Goal: Information Seeking & Learning: Learn about a topic

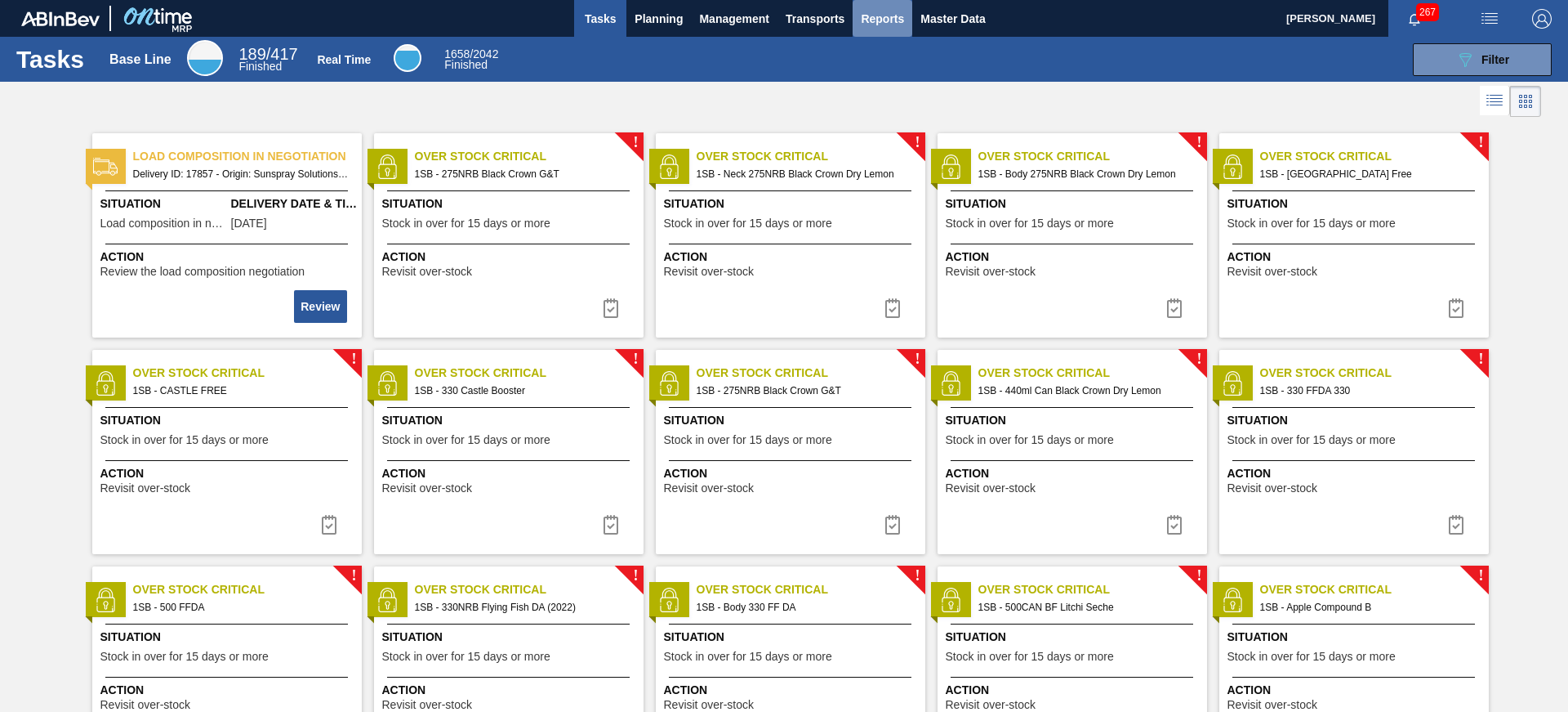
click at [897, 21] on span "Reports" at bounding box center [883, 19] width 44 height 20
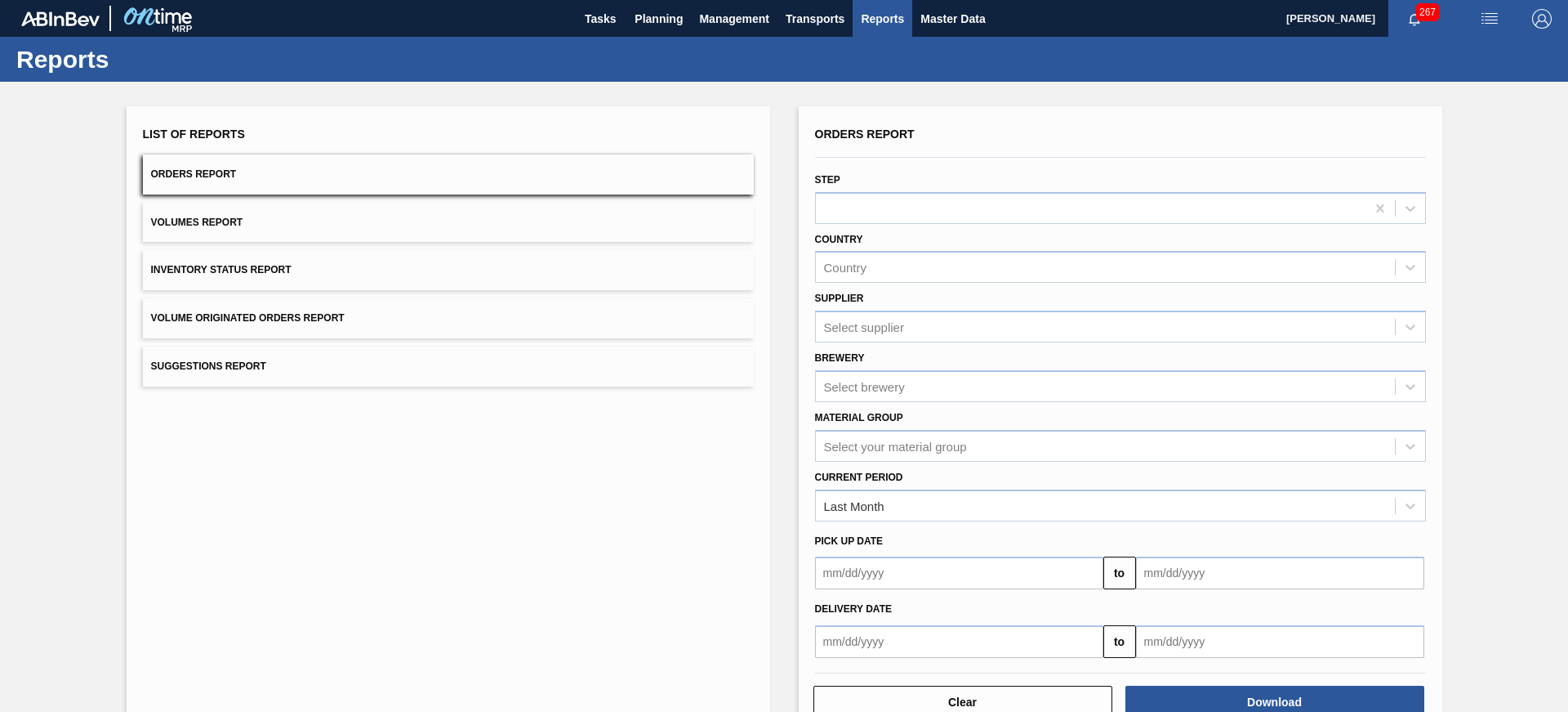
click at [966, 469] on div "Current Period Last Month" at bounding box center [1121, 494] width 611 height 56
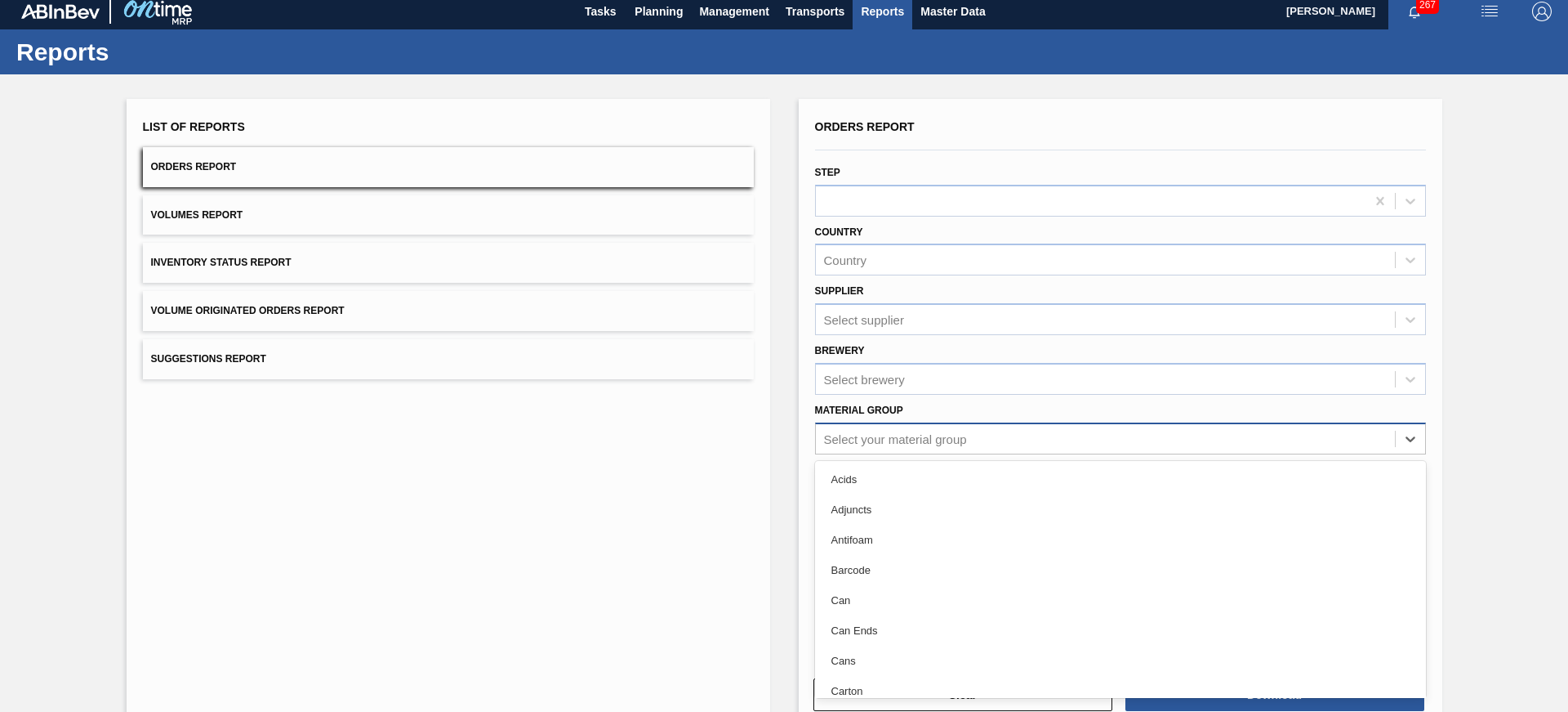
click at [966, 453] on div "Select your material group" at bounding box center [1121, 438] width 611 height 32
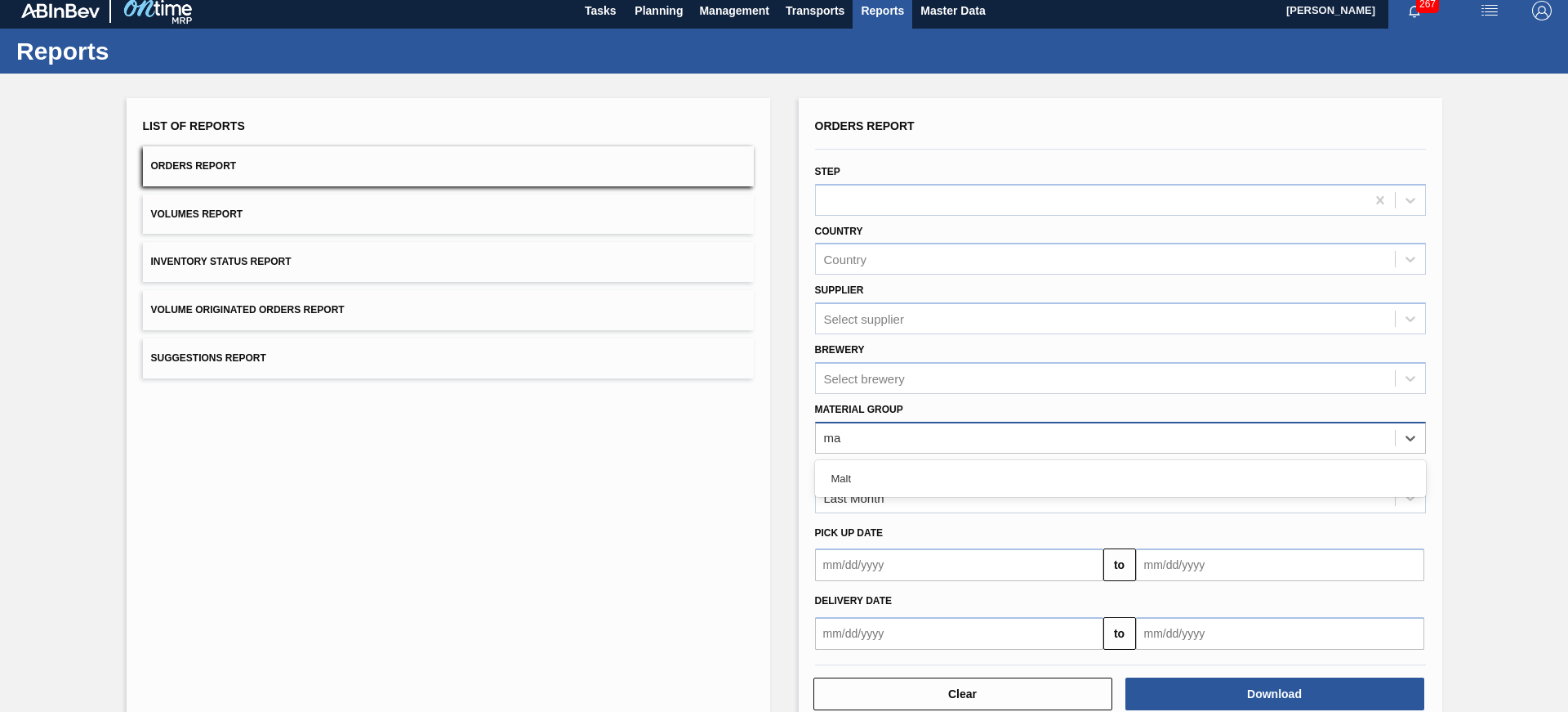
type Group "mal"
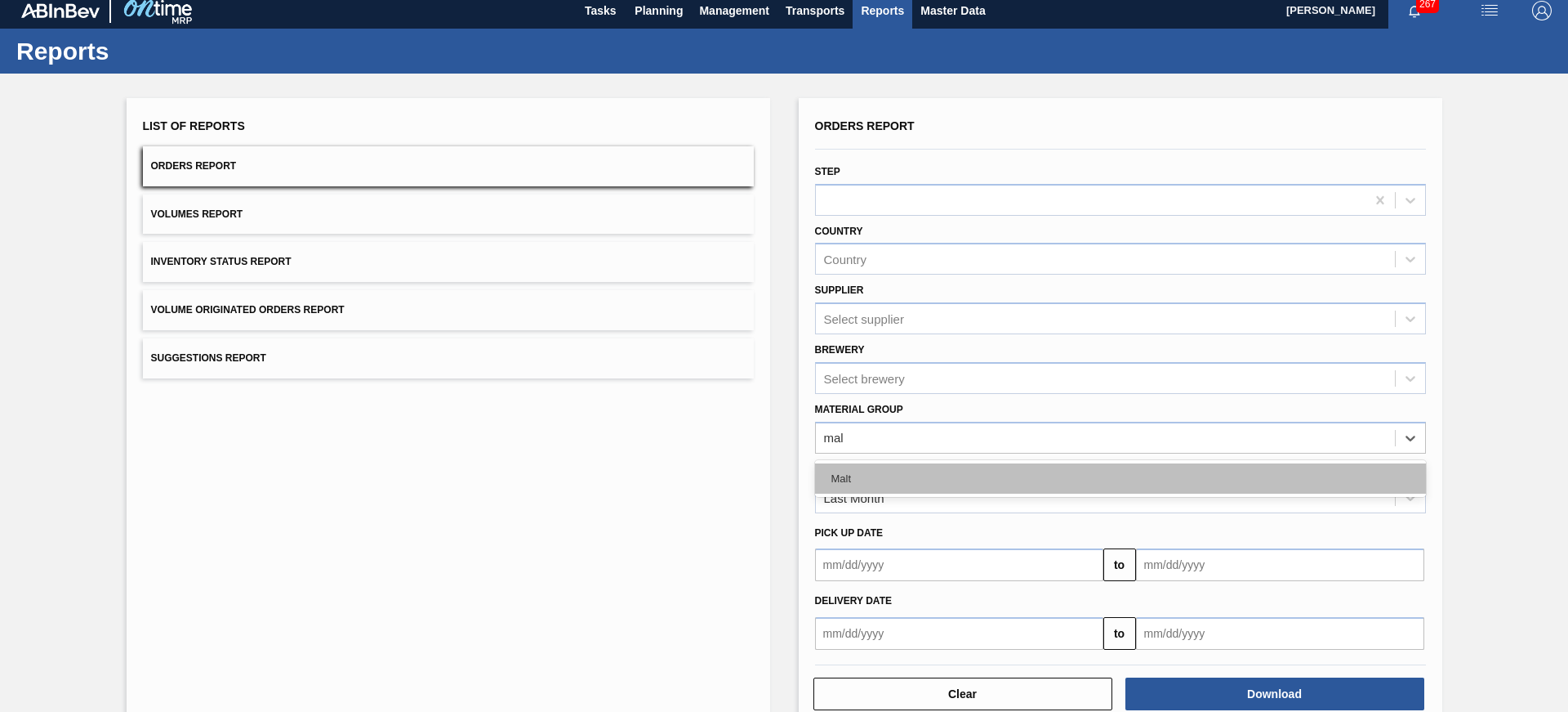
click at [988, 480] on div "Malt" at bounding box center [1121, 478] width 611 height 30
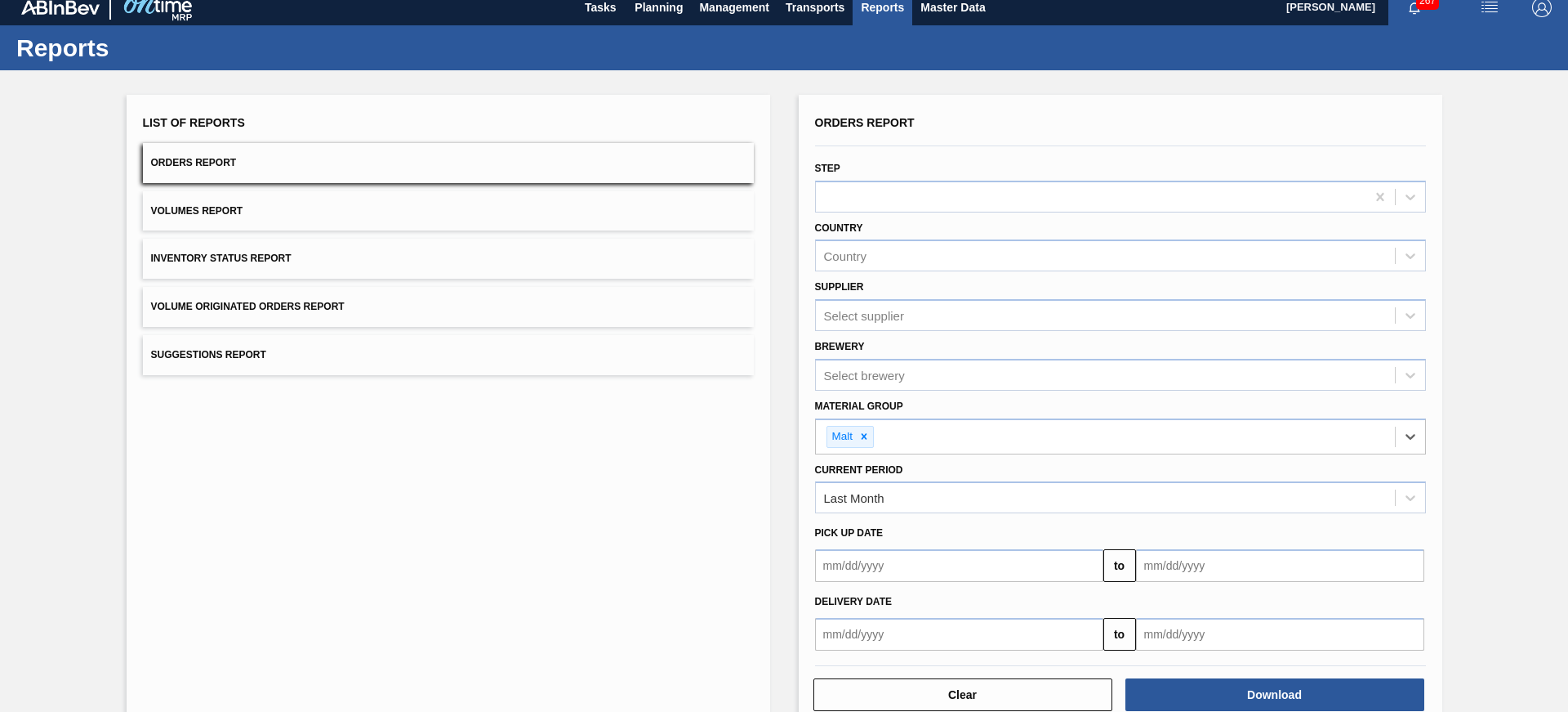
scroll to position [15, 0]
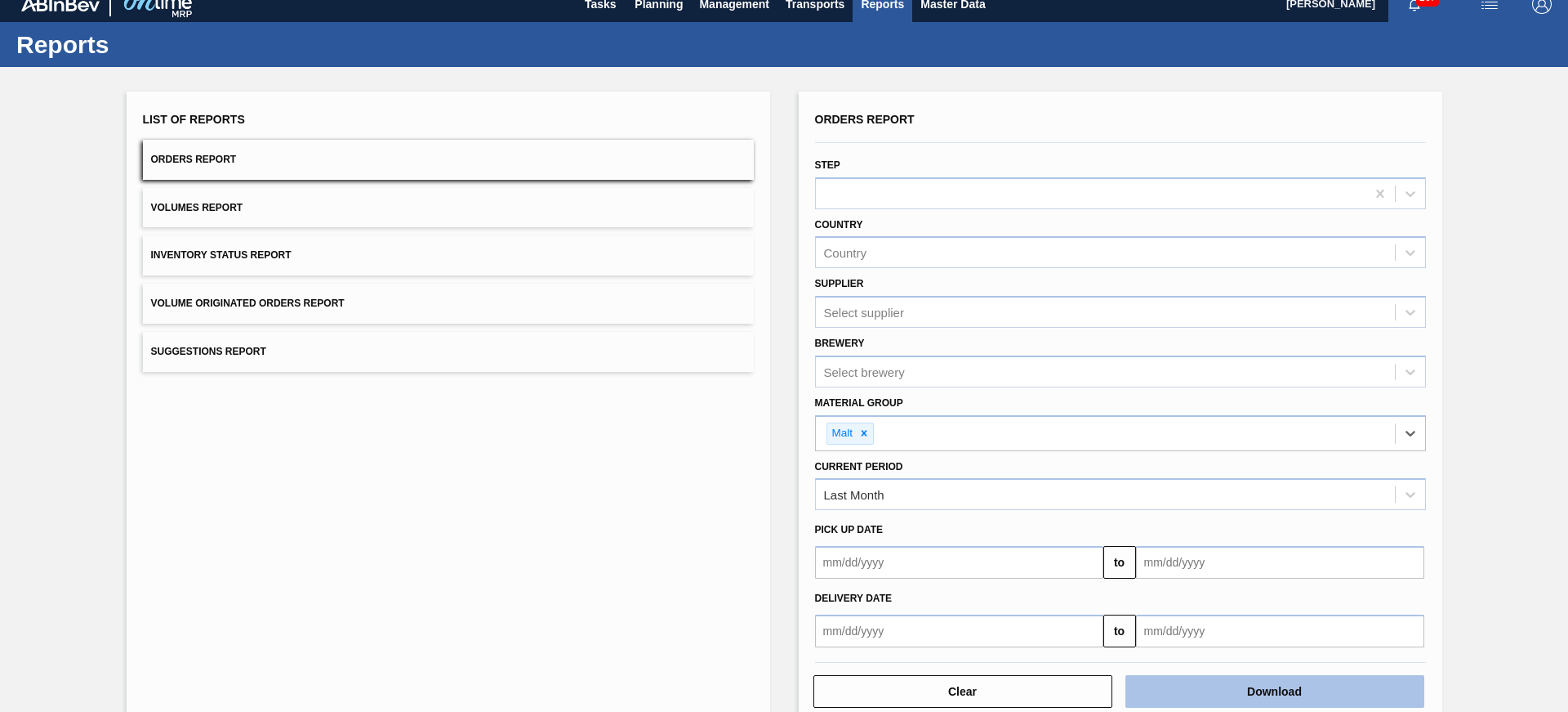
click at [1257, 700] on button "Download" at bounding box center [1275, 691] width 299 height 33
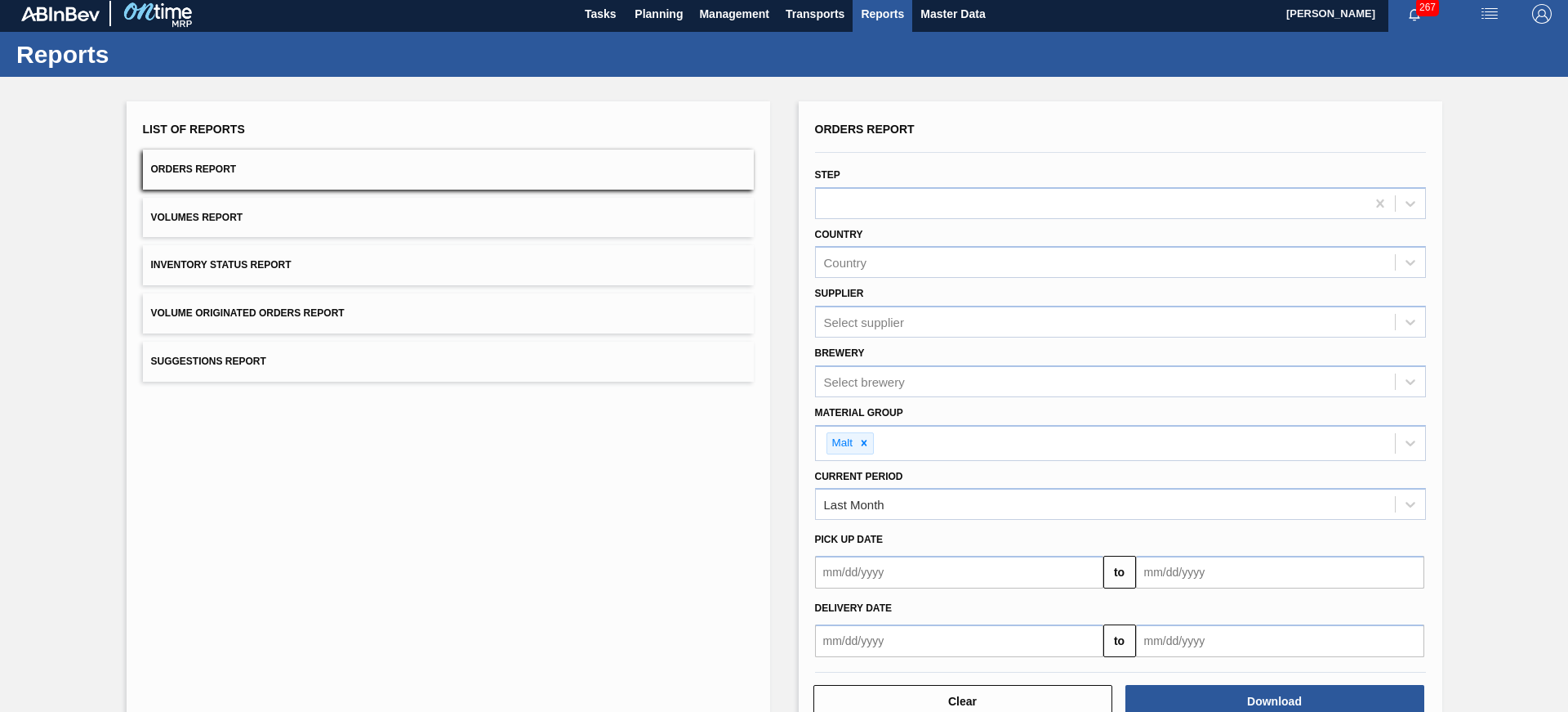
scroll to position [0, 0]
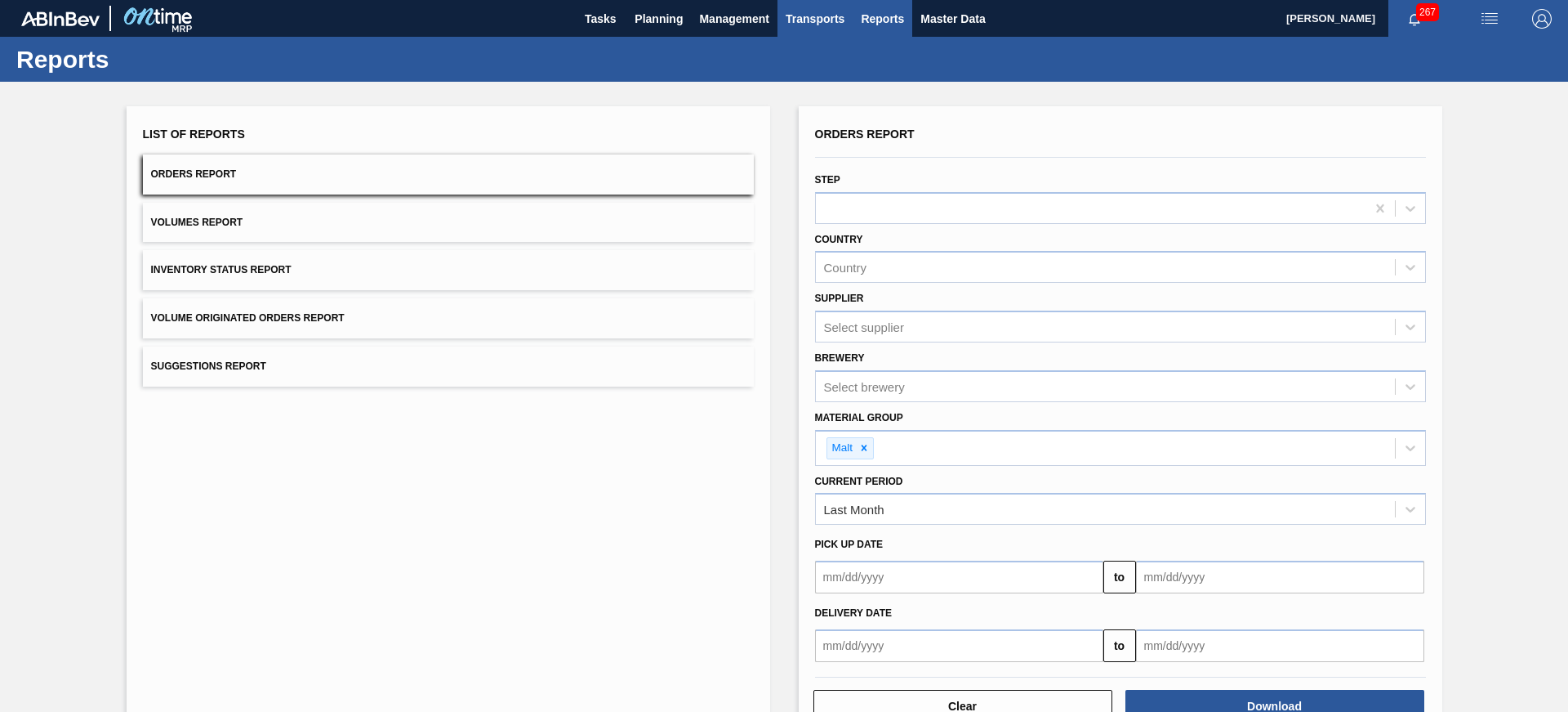
click at [839, 16] on span "Transports" at bounding box center [815, 19] width 59 height 20
click at [621, 17] on div at bounding box center [784, 356] width 1568 height 712
click at [675, 0] on body "Tasks Planning Management Transports Reports Master Data [PERSON_NAME] 267 Mark…" at bounding box center [784, 0] width 1568 height 0
click at [672, 20] on span "Planning" at bounding box center [658, 19] width 48 height 20
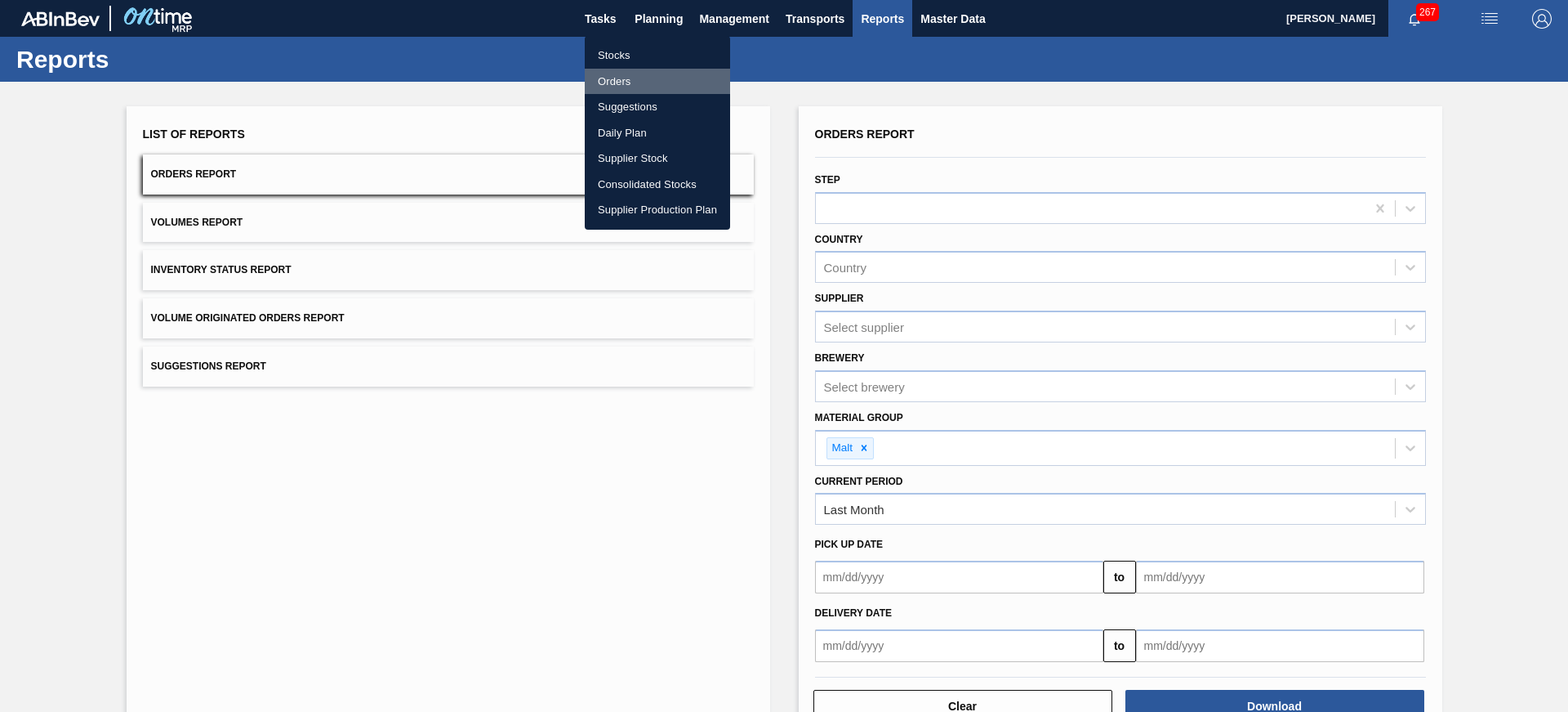
click at [620, 84] on li "Orders" at bounding box center [657, 82] width 145 height 26
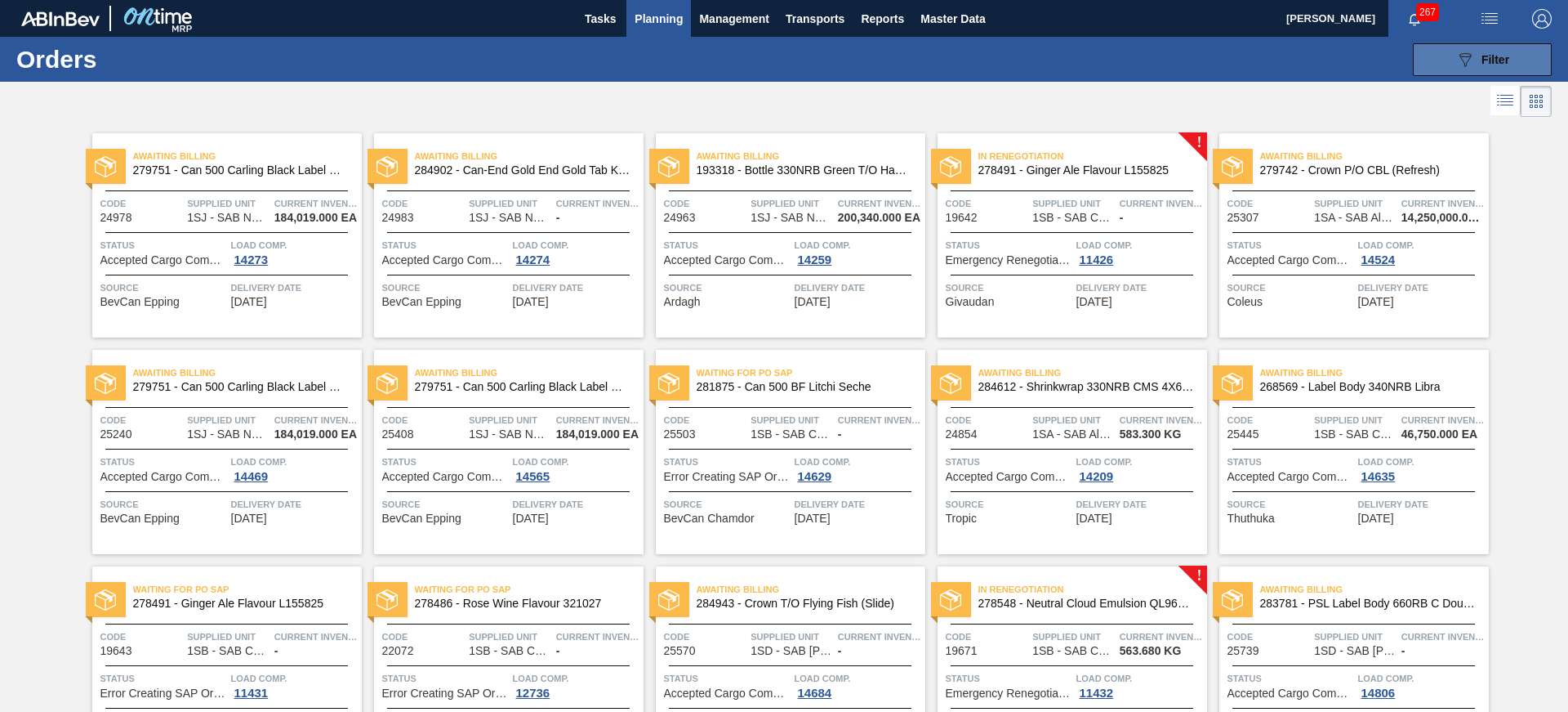
click at [1509, 67] on button "089F7B8B-B2A5-4AFE-B5C0-19BA573D28AC Filter" at bounding box center [1482, 60] width 139 height 33
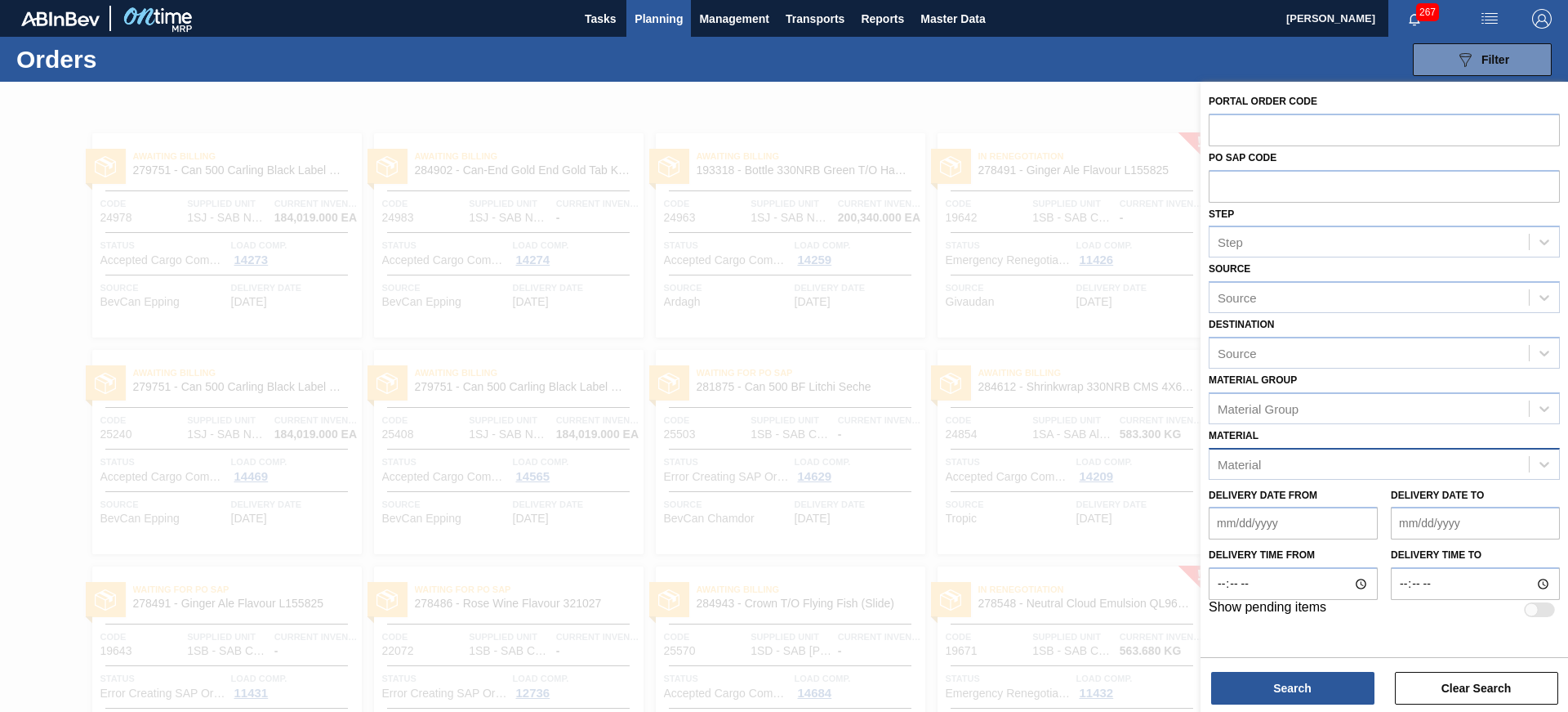
click at [1389, 470] on div "Material" at bounding box center [1369, 463] width 319 height 24
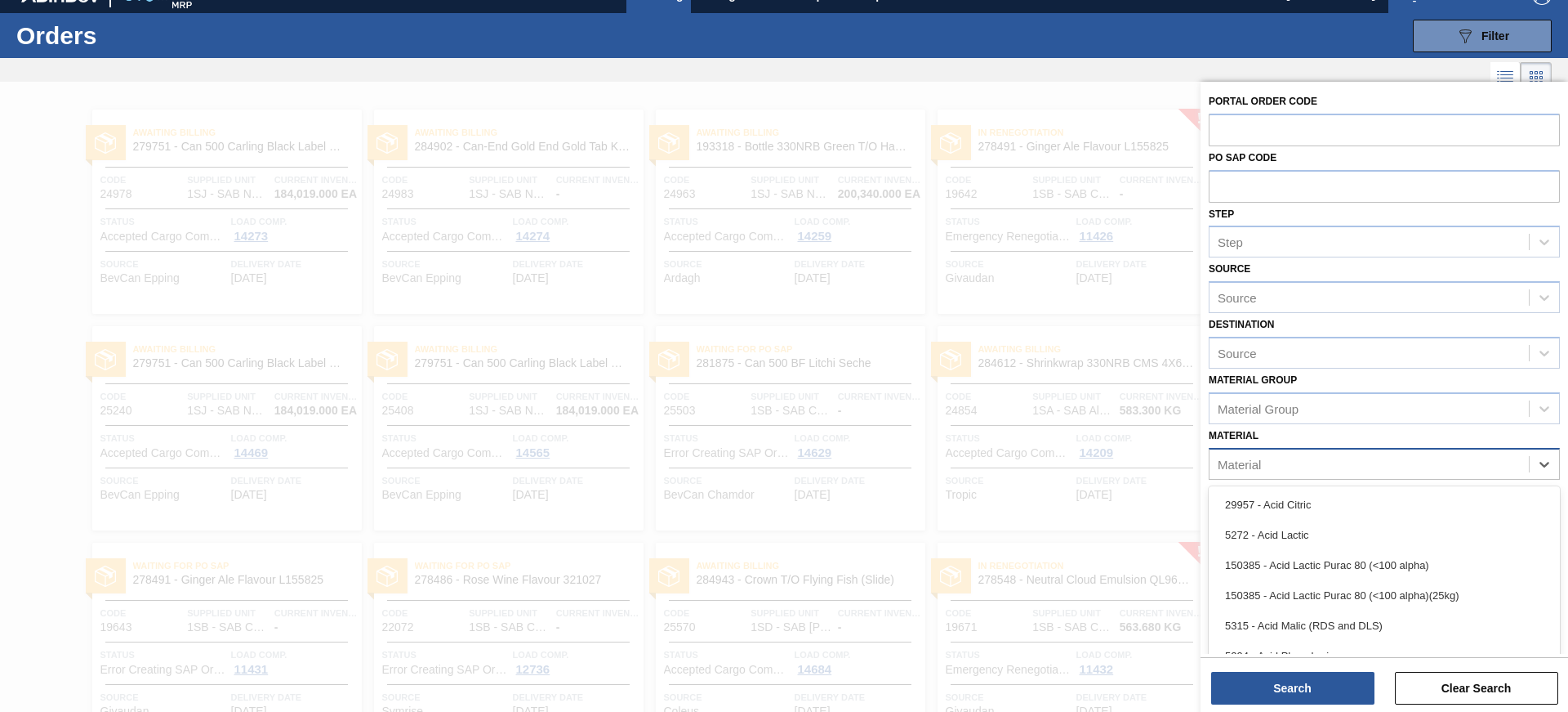
scroll to position [26, 0]
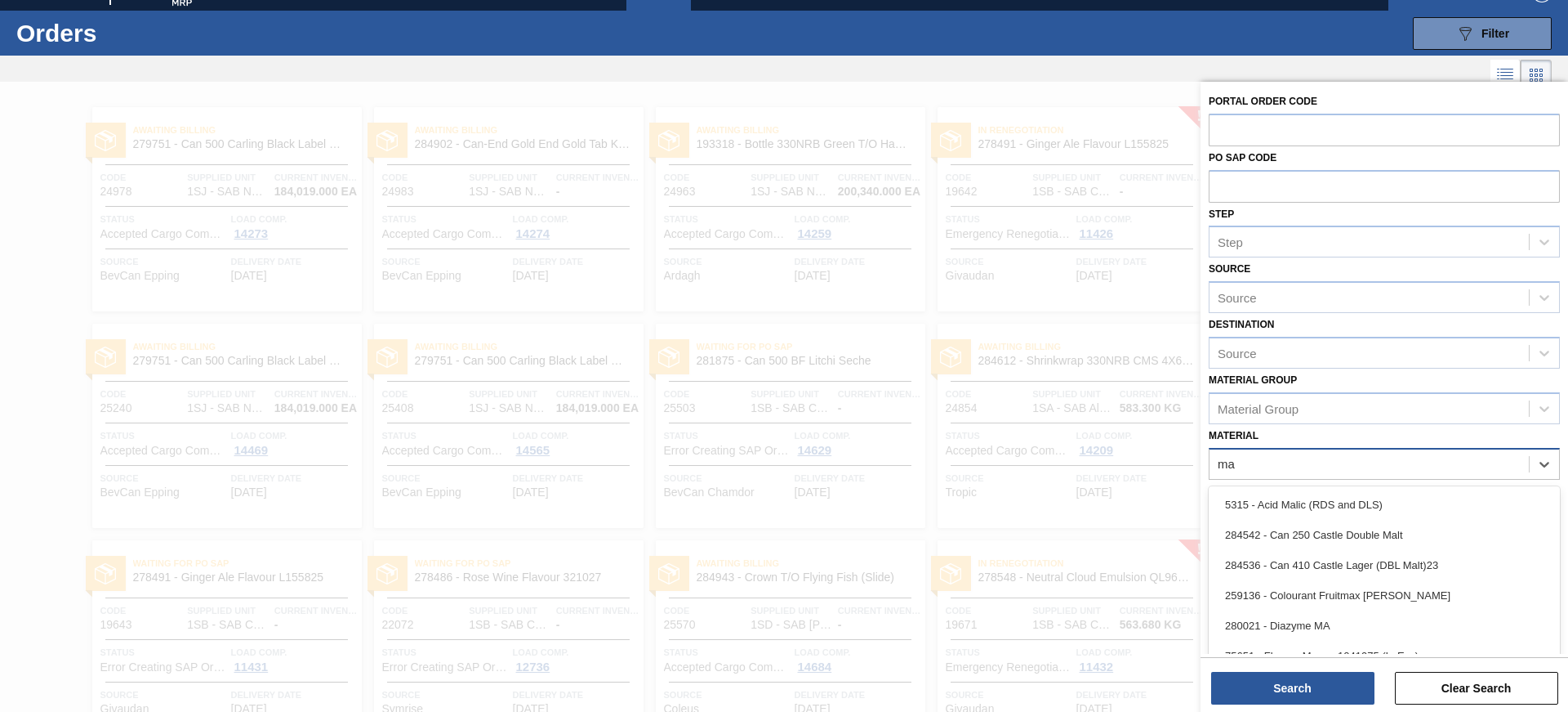
type input "mal"
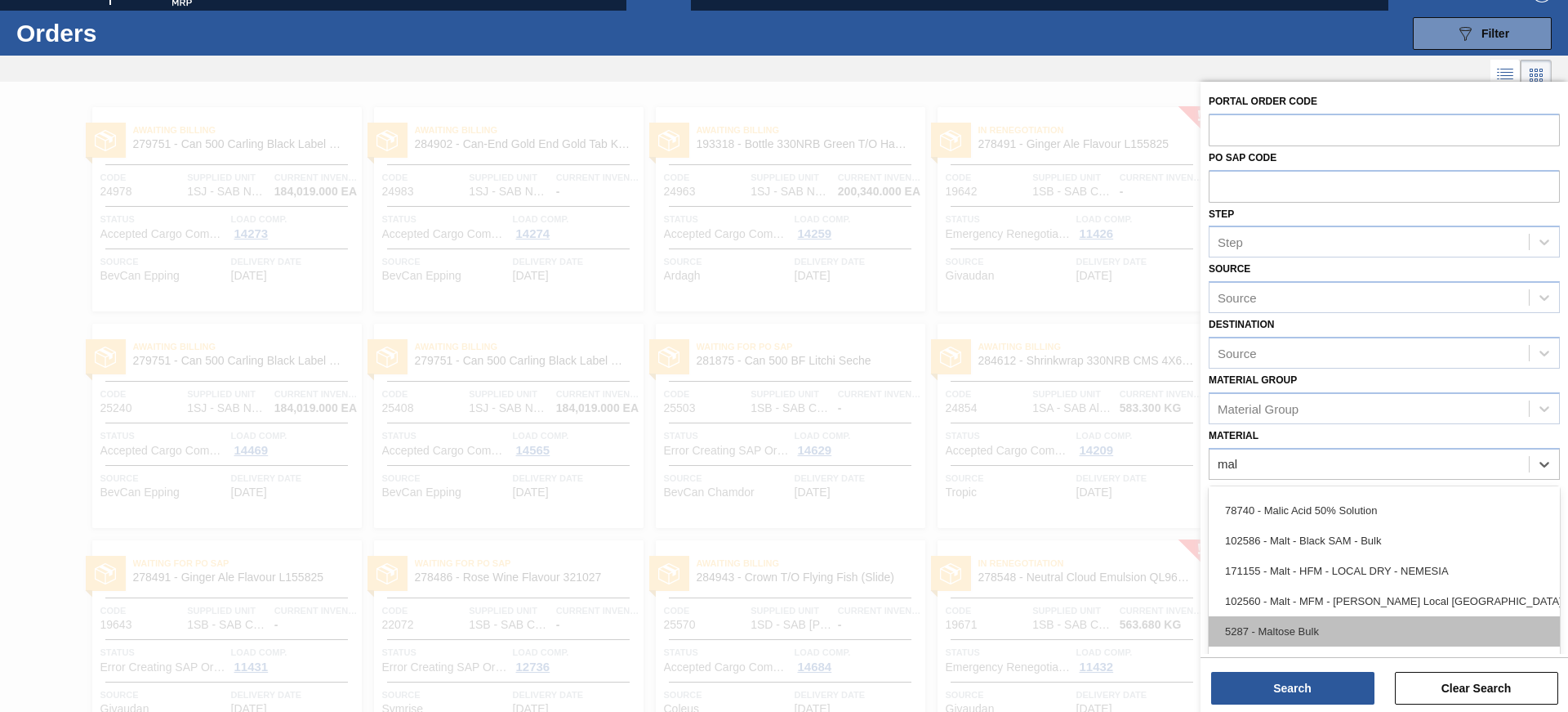
scroll to position [131, 0]
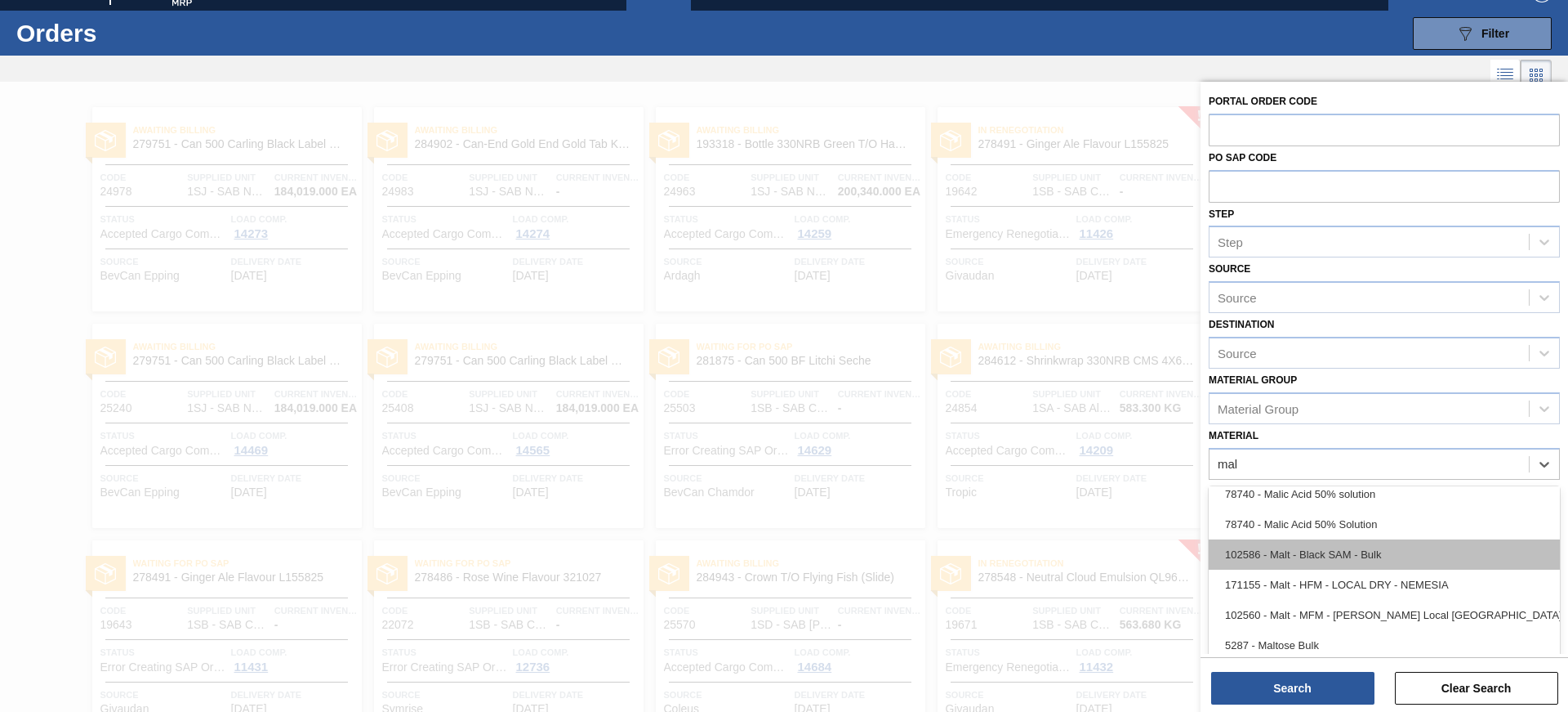
click at [1396, 552] on div "102586 - Malt - Black SAM - Bulk" at bounding box center [1384, 554] width 351 height 30
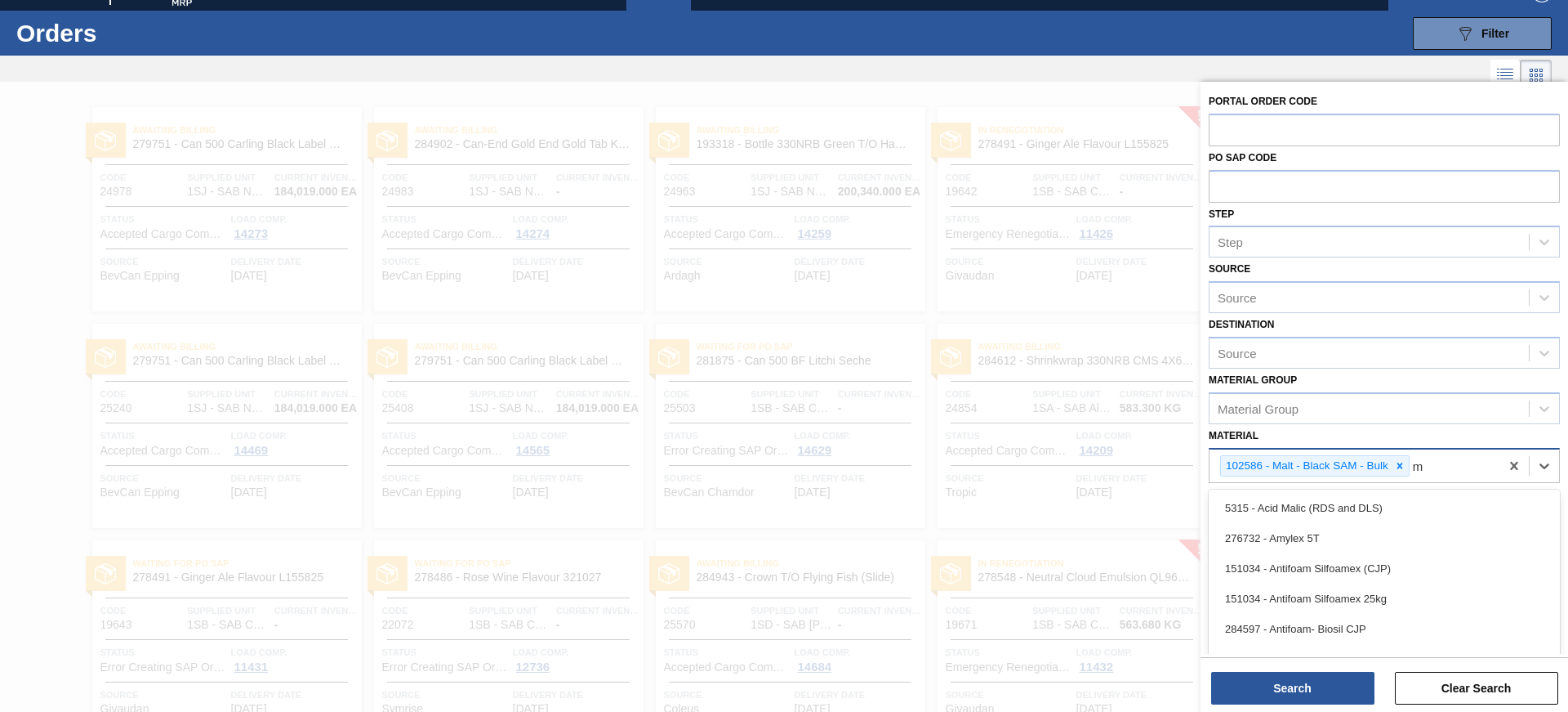
scroll to position [56, 0]
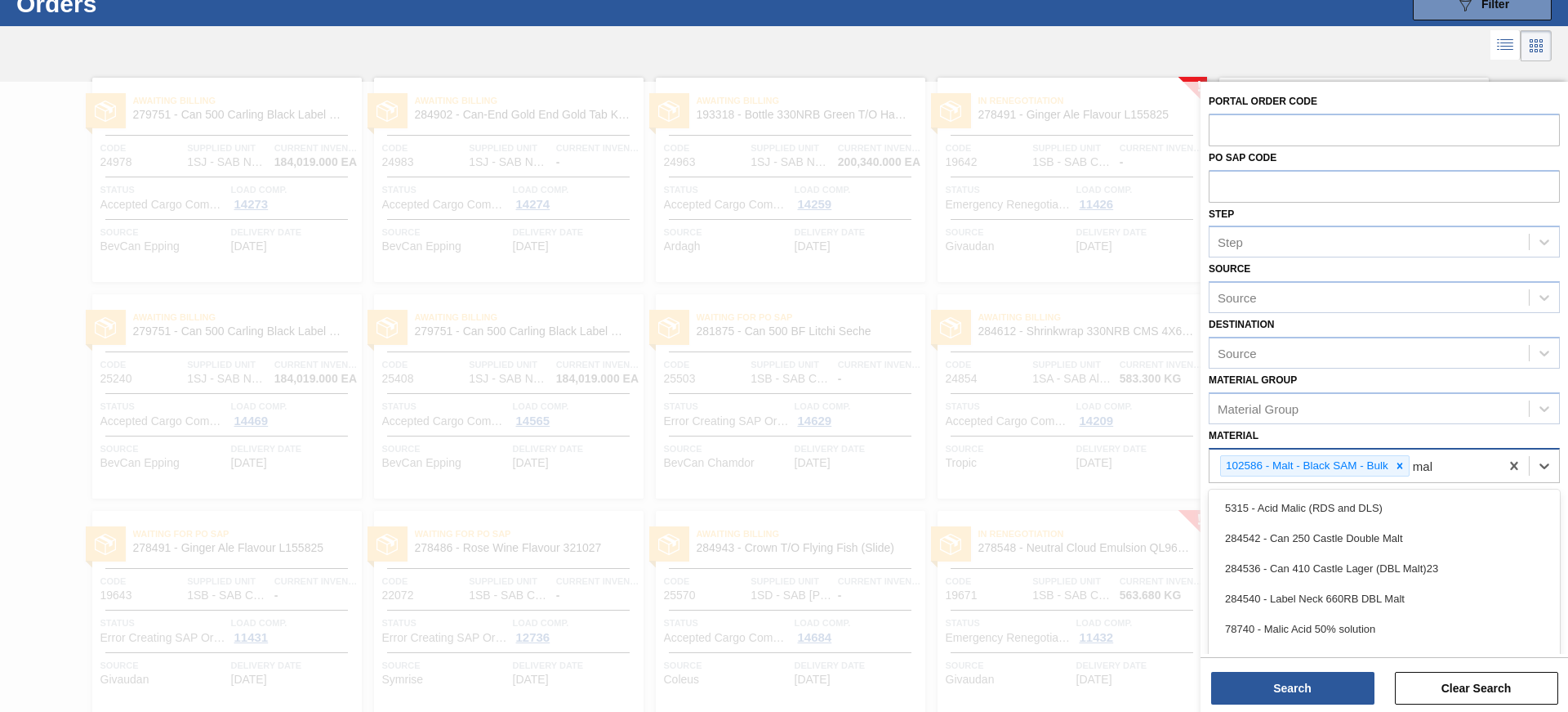
type input "malt"
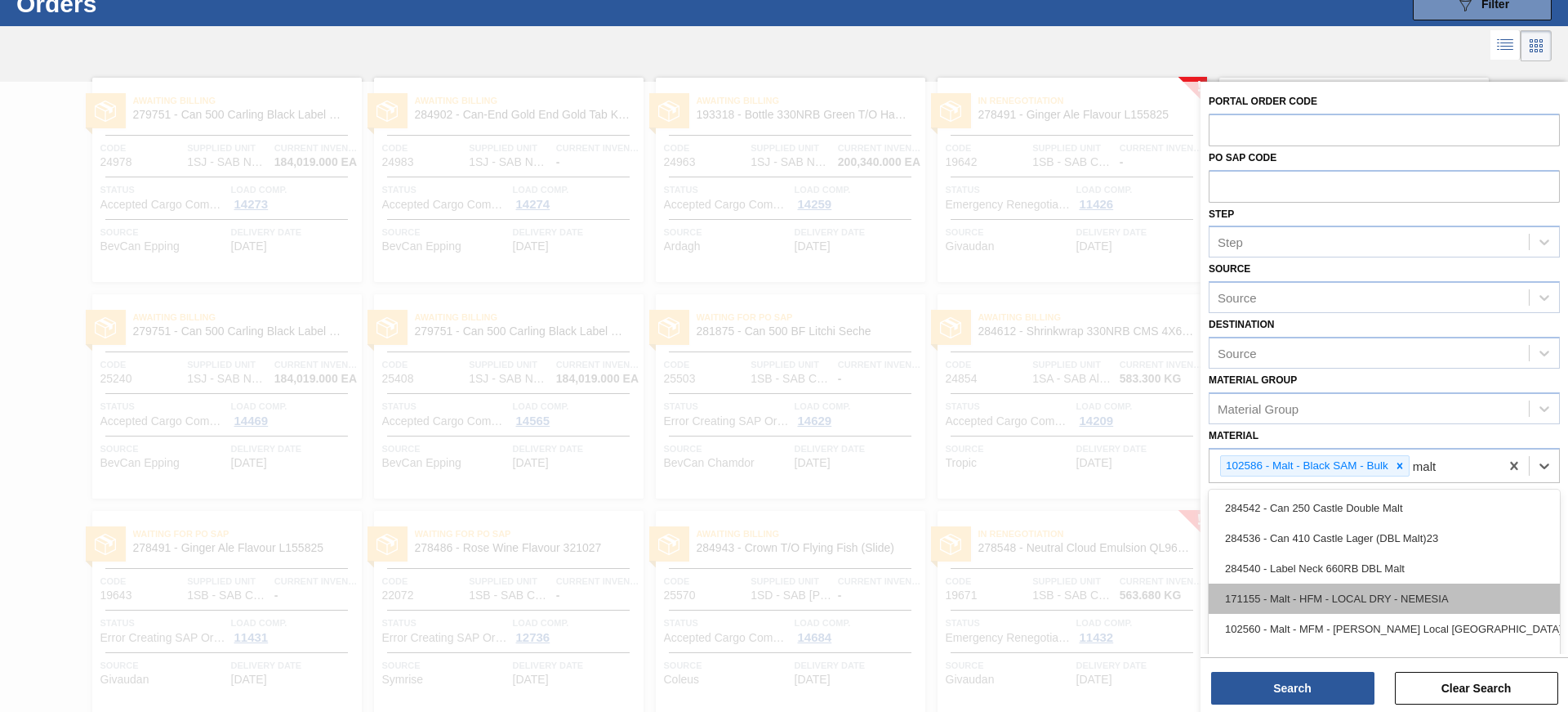
click at [1455, 599] on div "171155 - Malt - HFM - LOCAL DRY - NEMESIA" at bounding box center [1384, 598] width 351 height 30
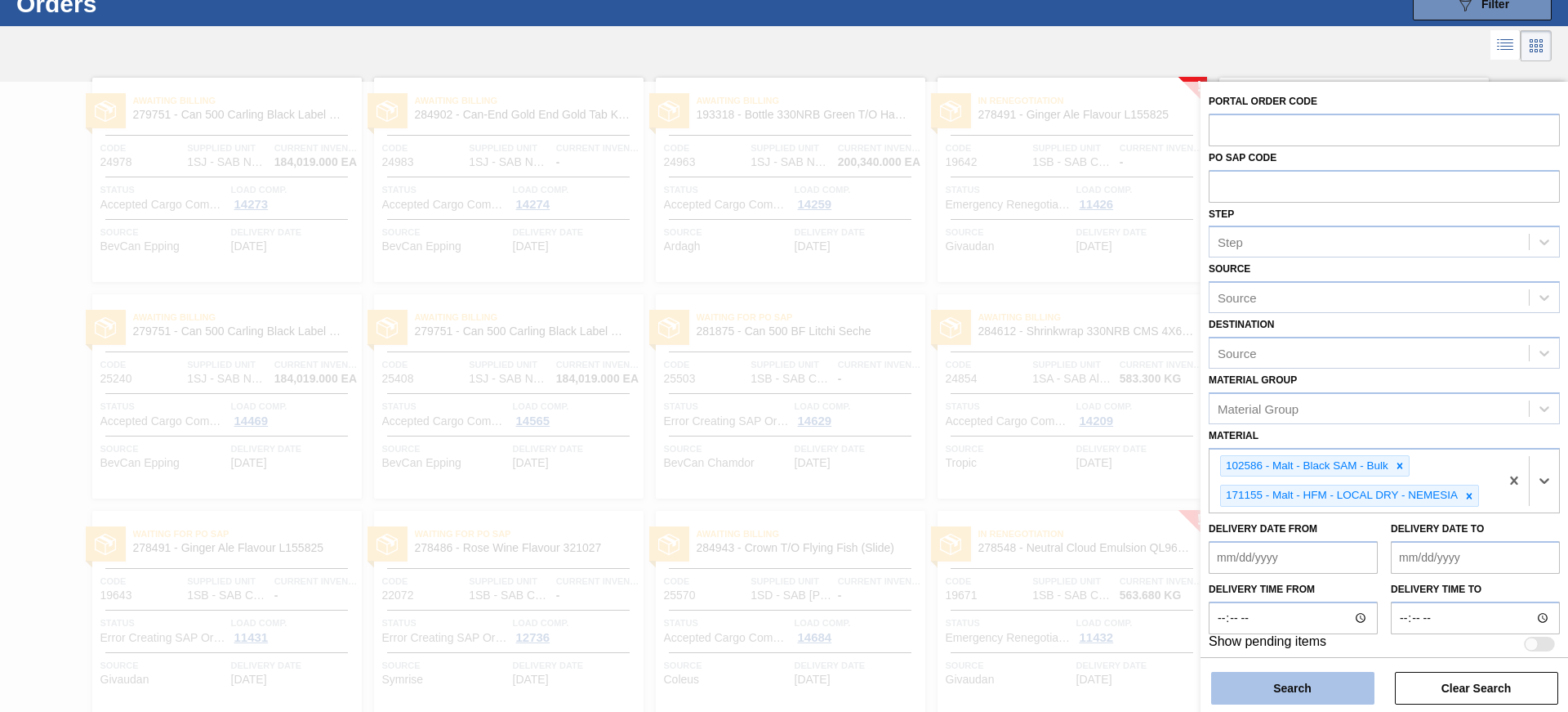
click at [1324, 692] on button "Search" at bounding box center [1292, 688] width 163 height 33
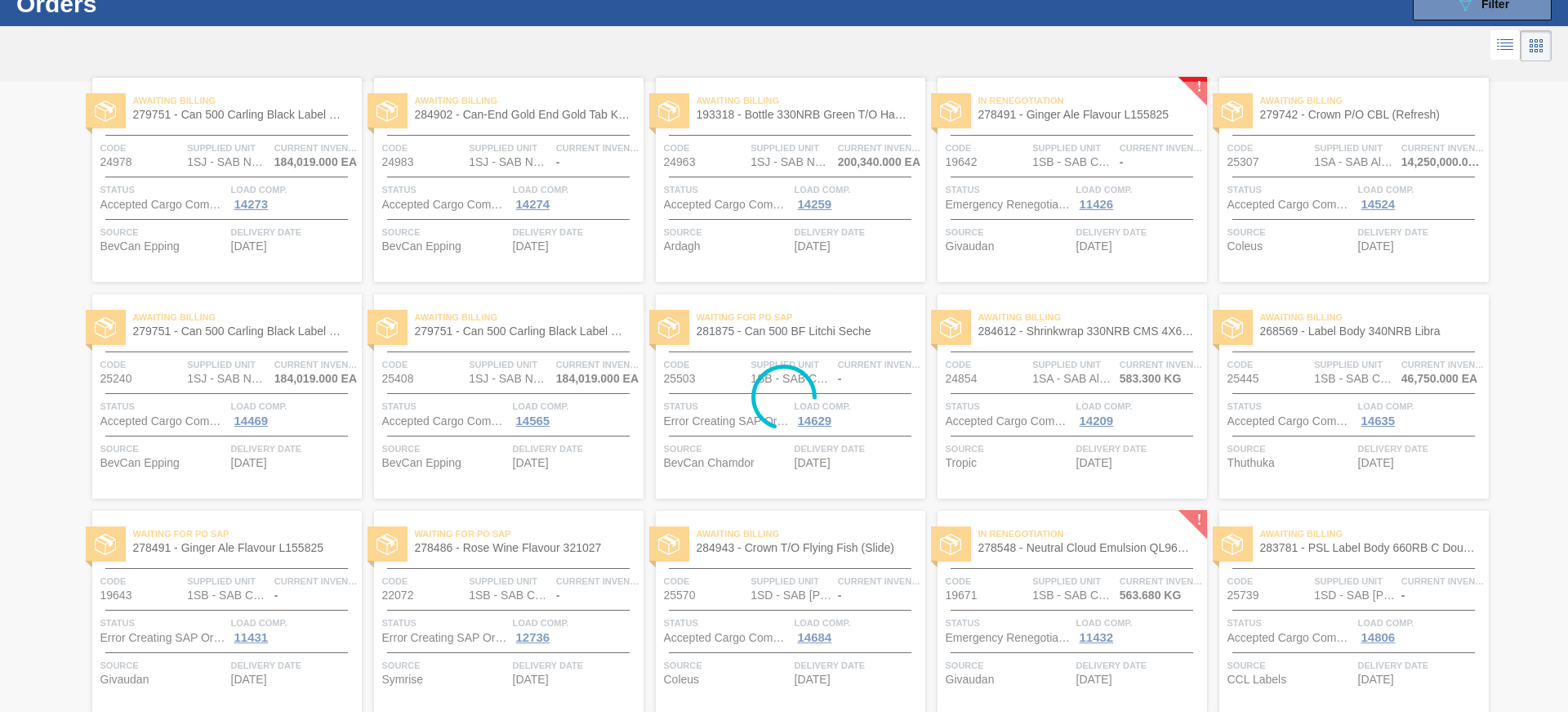
scroll to position [0, 0]
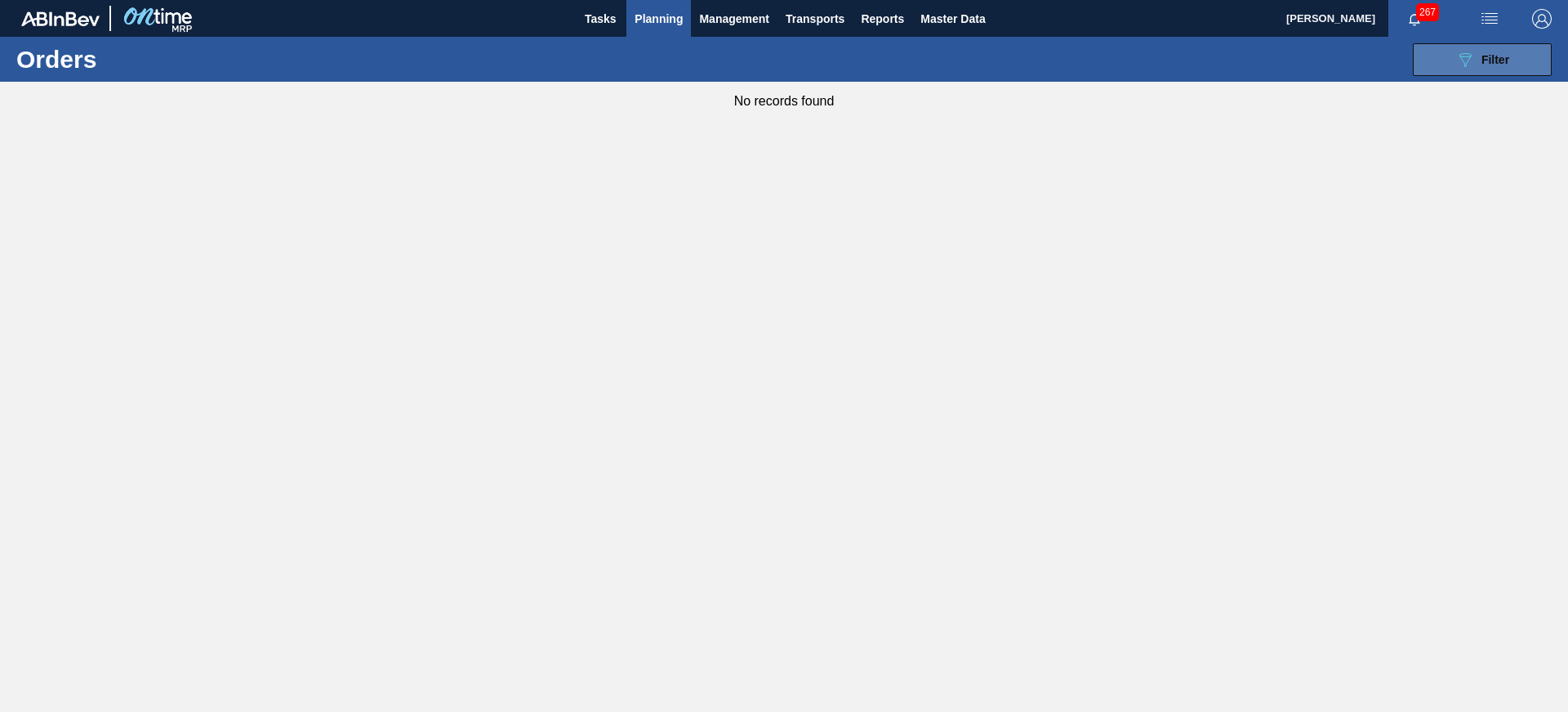
click at [1501, 63] on span "Filter" at bounding box center [1496, 60] width 28 height 13
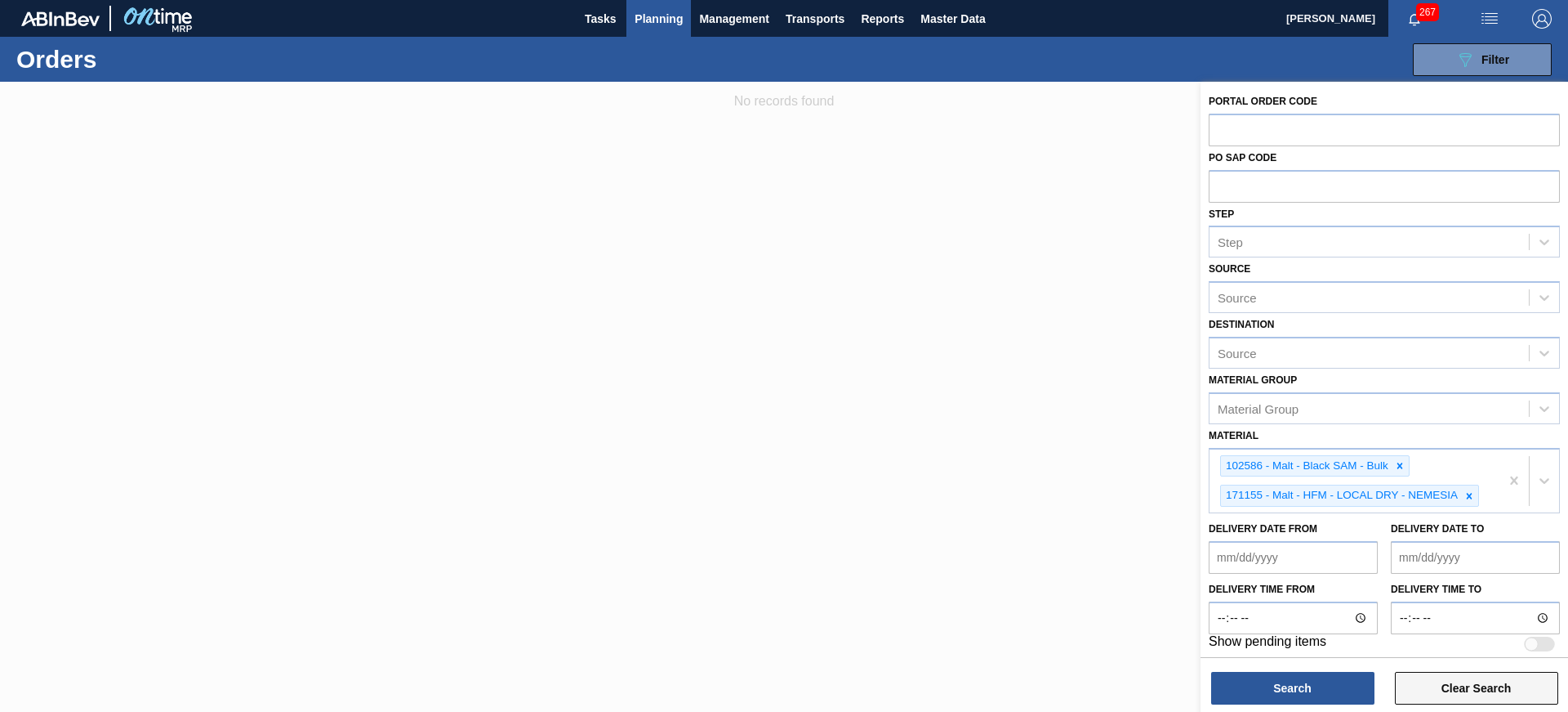
click at [1475, 691] on button "Clear Search" at bounding box center [1476, 688] width 163 height 33
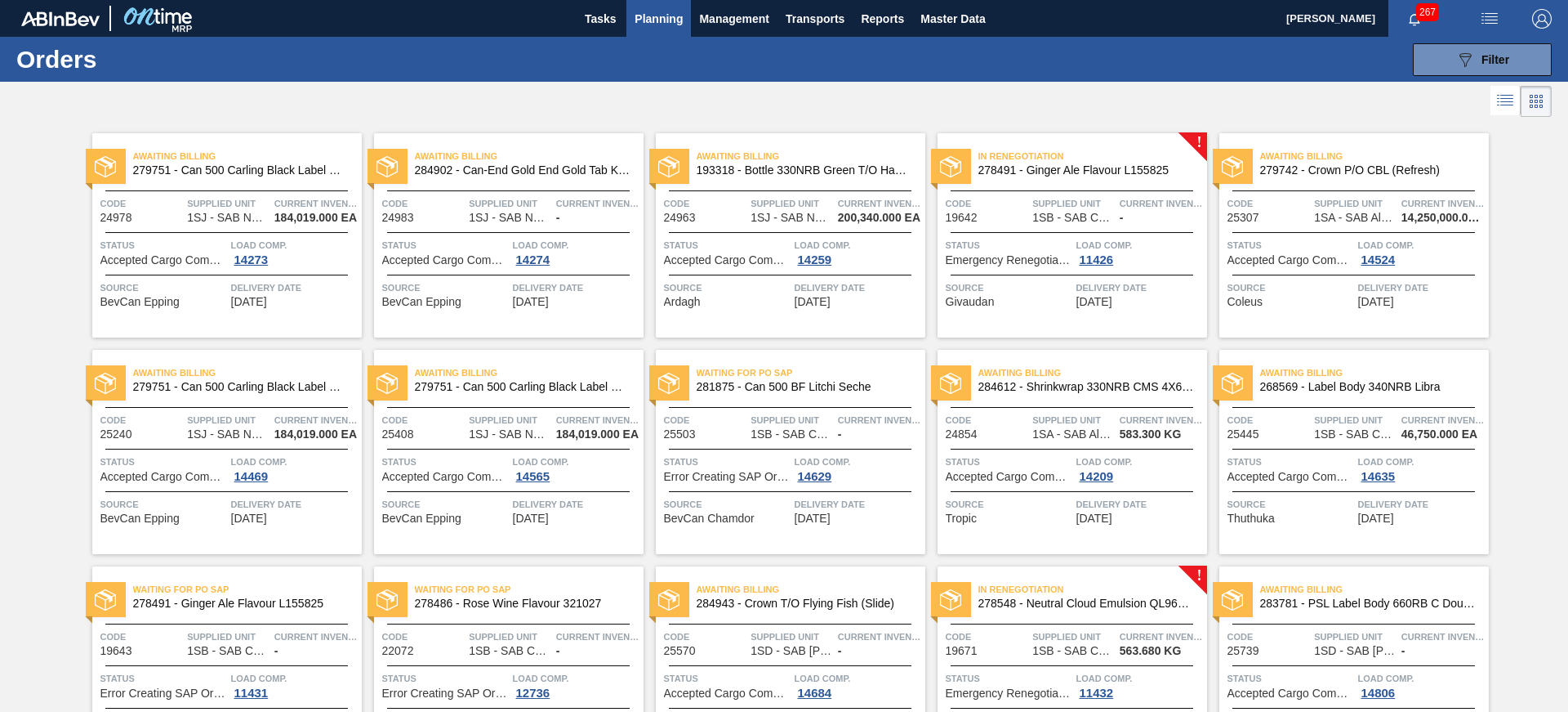
click at [1501, 108] on icon at bounding box center [1506, 100] width 20 height 20
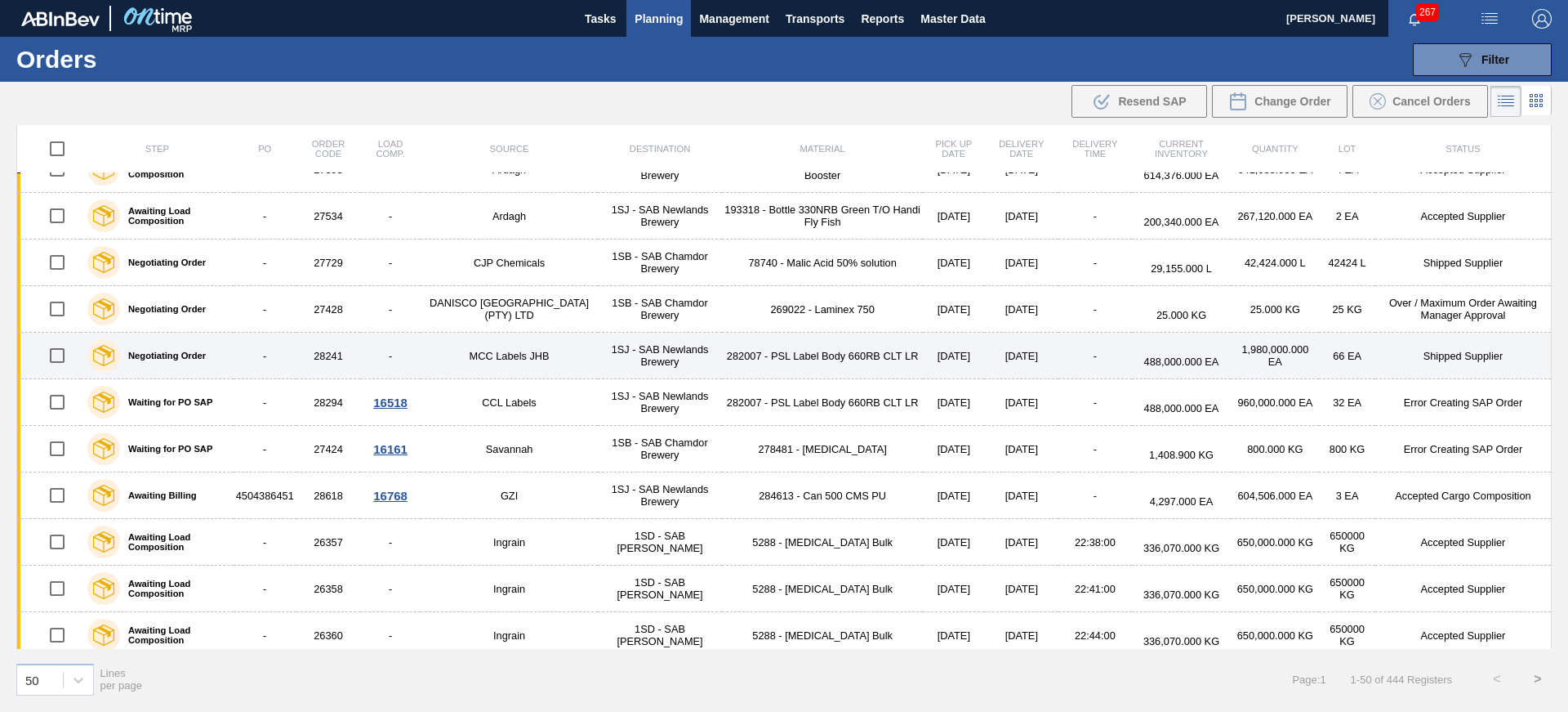
scroll to position [1853, 0]
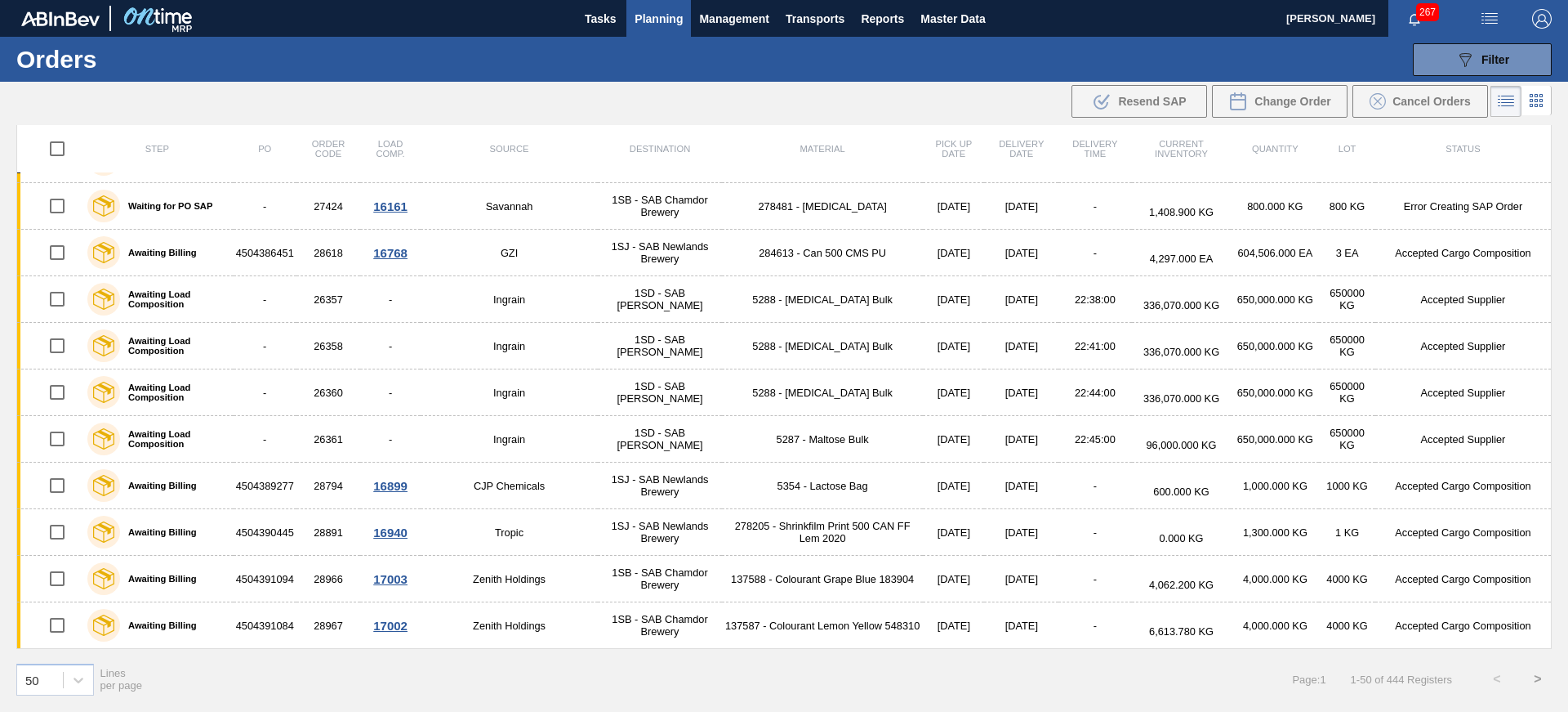
click at [1532, 679] on button ">" at bounding box center [1538, 679] width 41 height 41
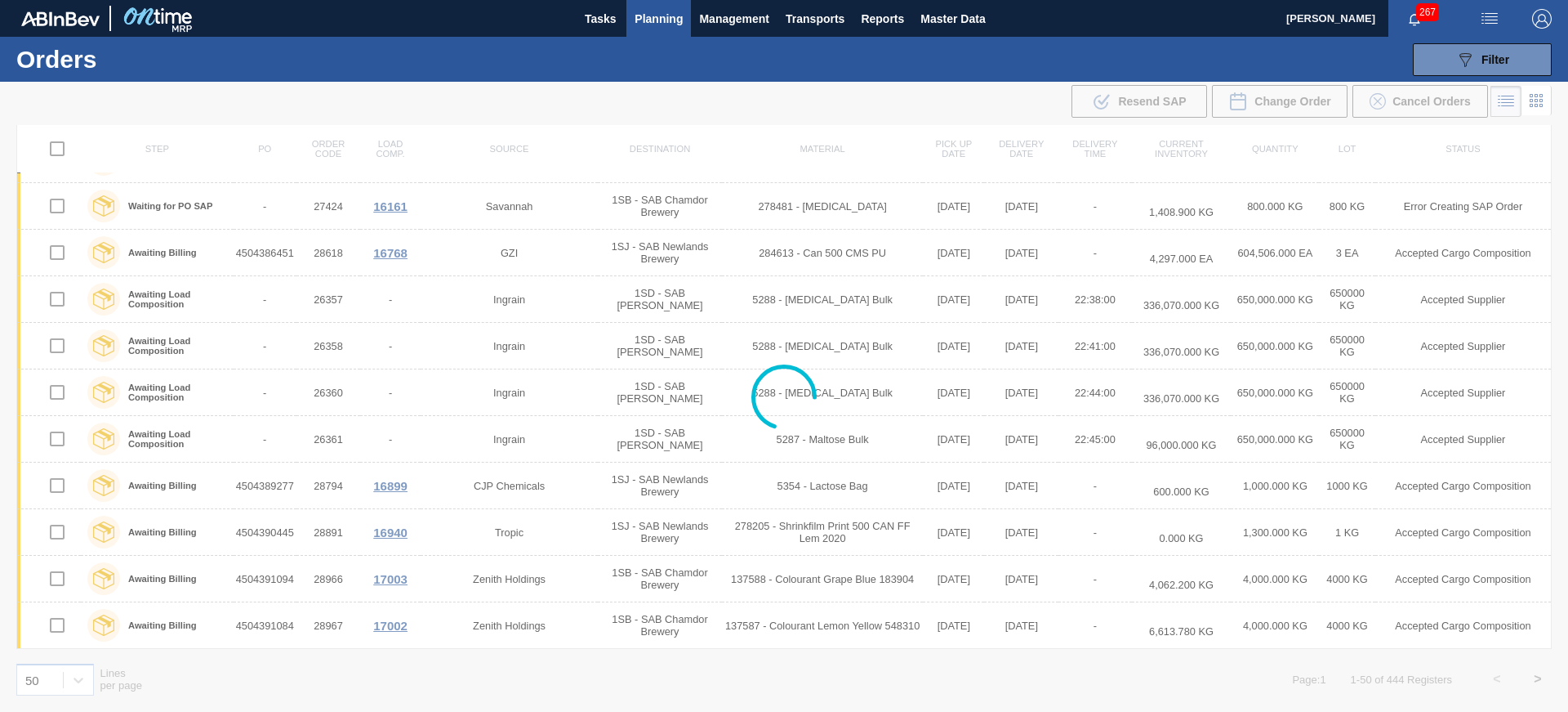
click at [1532, 679] on div at bounding box center [784, 396] width 1568 height 630
